Goal: Task Accomplishment & Management: Use online tool/utility

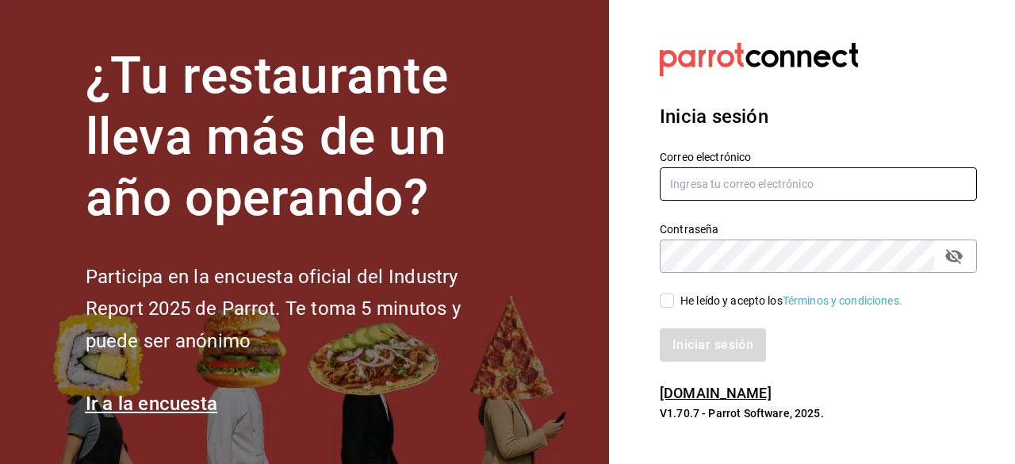
click at [742, 191] on input "text" at bounding box center [817, 183] width 317 height 33
type input "[EMAIL_ADDRESS][DOMAIN_NAME]"
click at [671, 302] on input "He leído y acepto los Términos y condiciones." at bounding box center [666, 300] width 14 height 14
checkbox input "true"
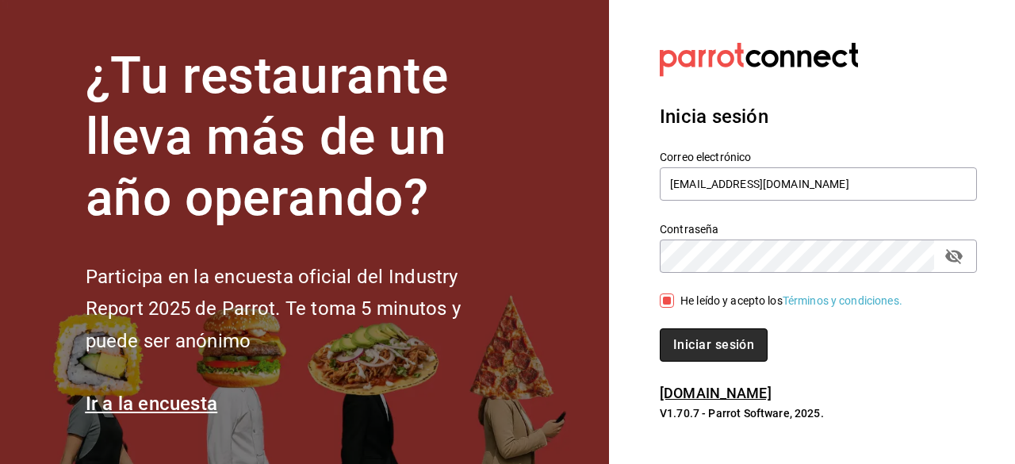
click at [686, 340] on button "Iniciar sesión" at bounding box center [713, 344] width 108 height 33
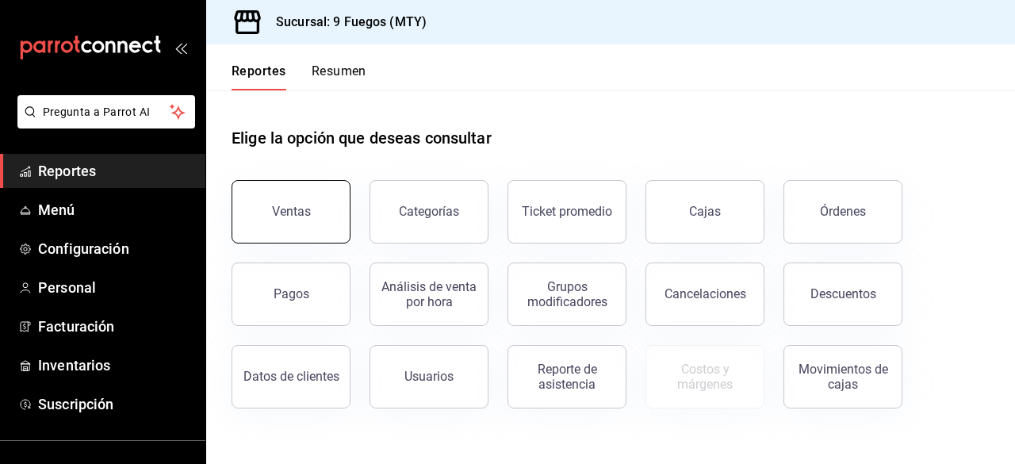
click at [290, 198] on button "Ventas" at bounding box center [290, 211] width 119 height 63
